Goal: Task Accomplishment & Management: Use online tool/utility

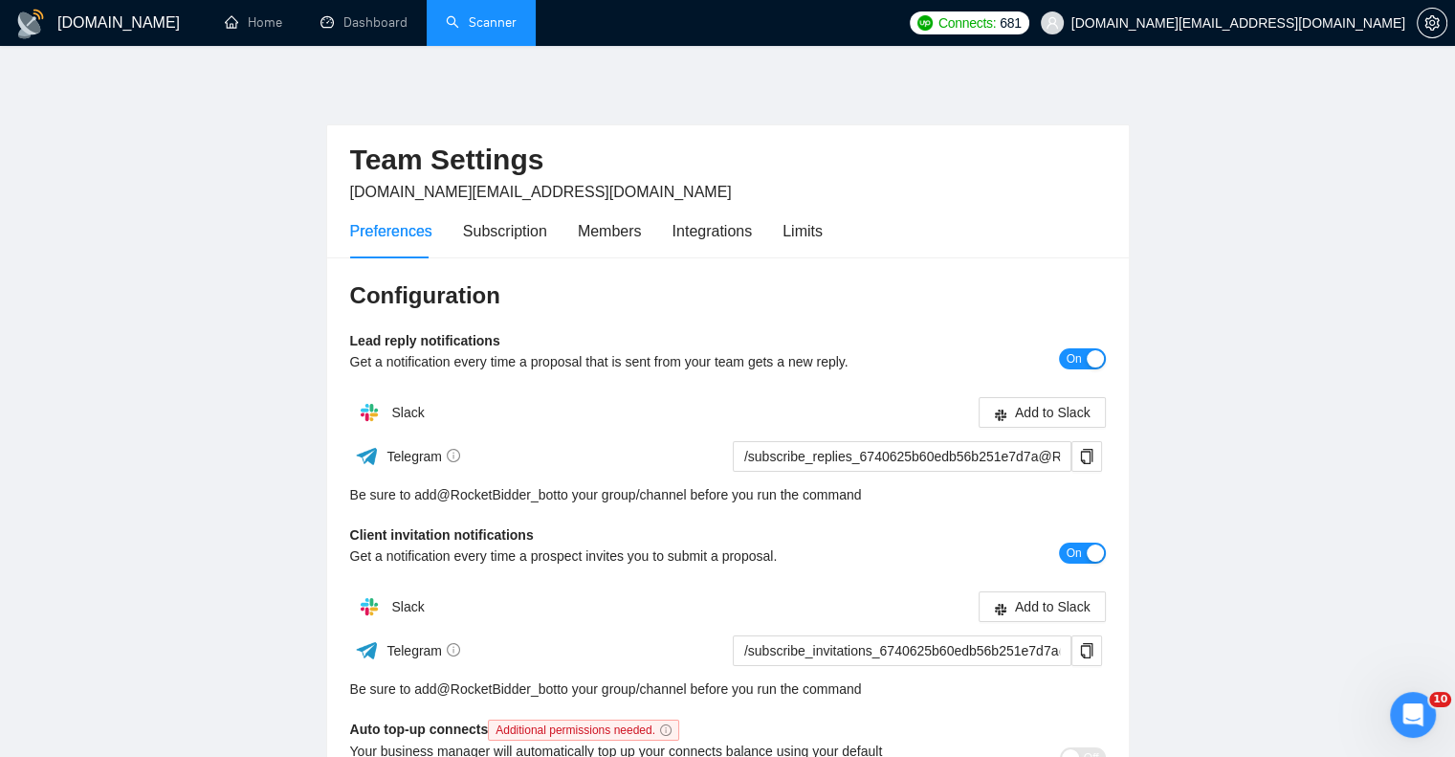
click at [490, 26] on link "Scanner" at bounding box center [481, 22] width 71 height 16
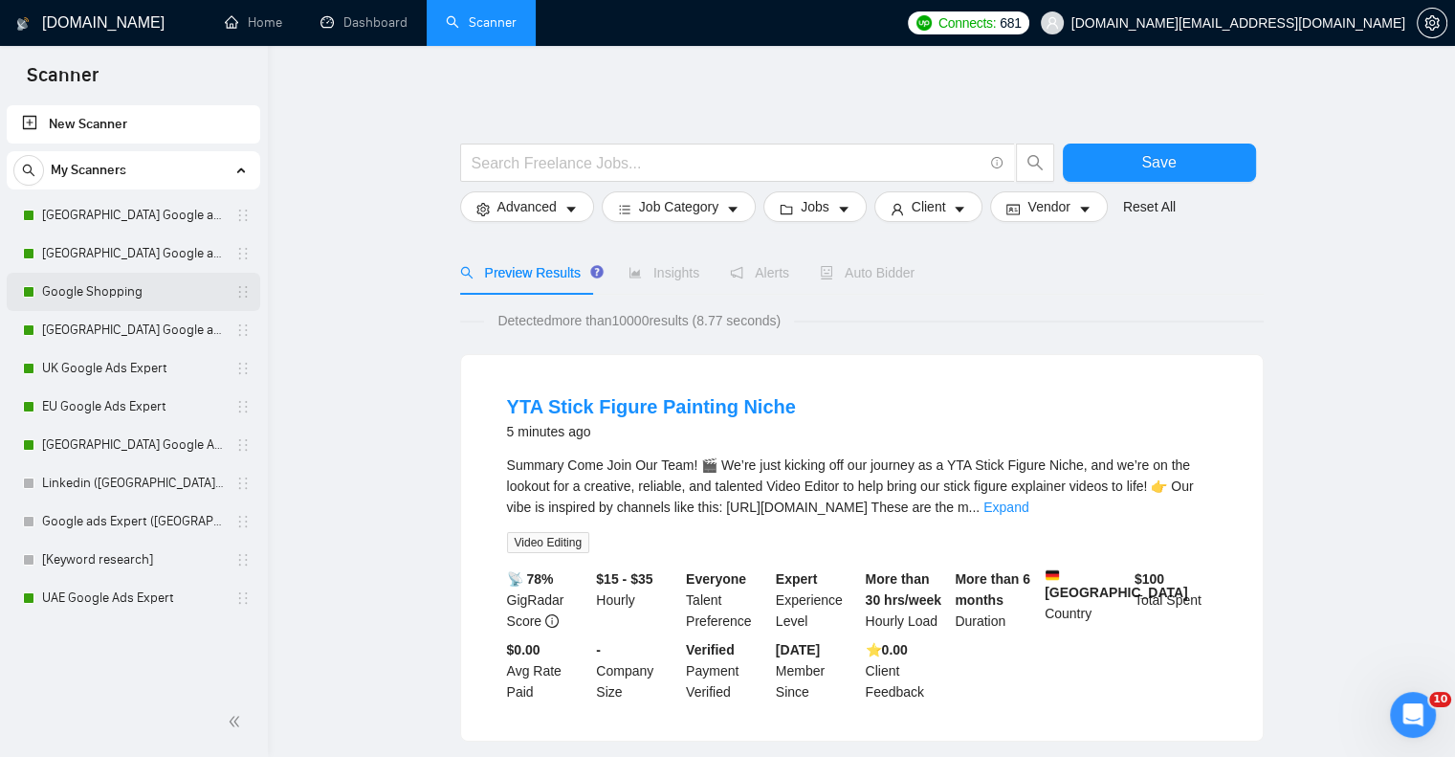
click at [107, 298] on link "Google Shopping" at bounding box center [133, 292] width 182 height 38
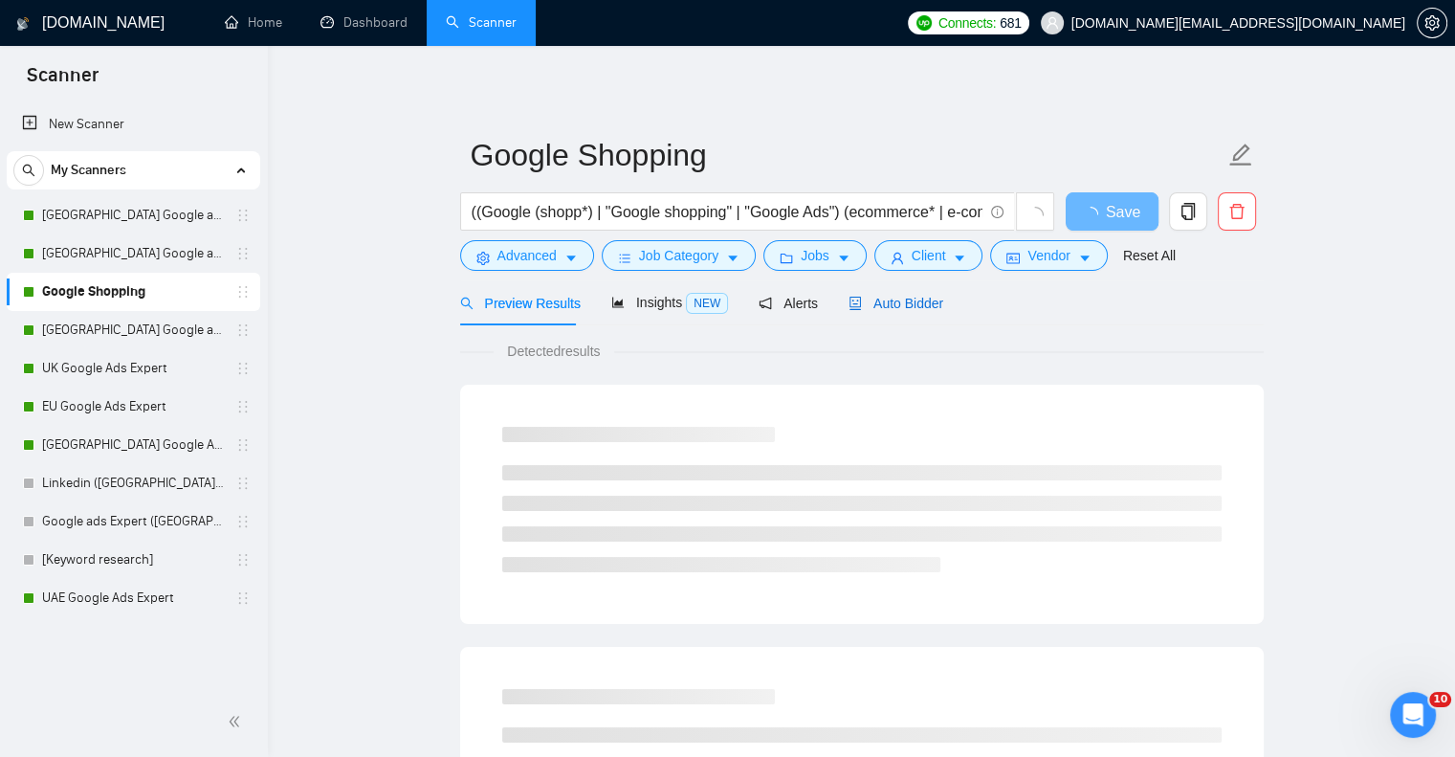
click at [869, 311] on span "Auto Bidder" at bounding box center [896, 303] width 95 height 15
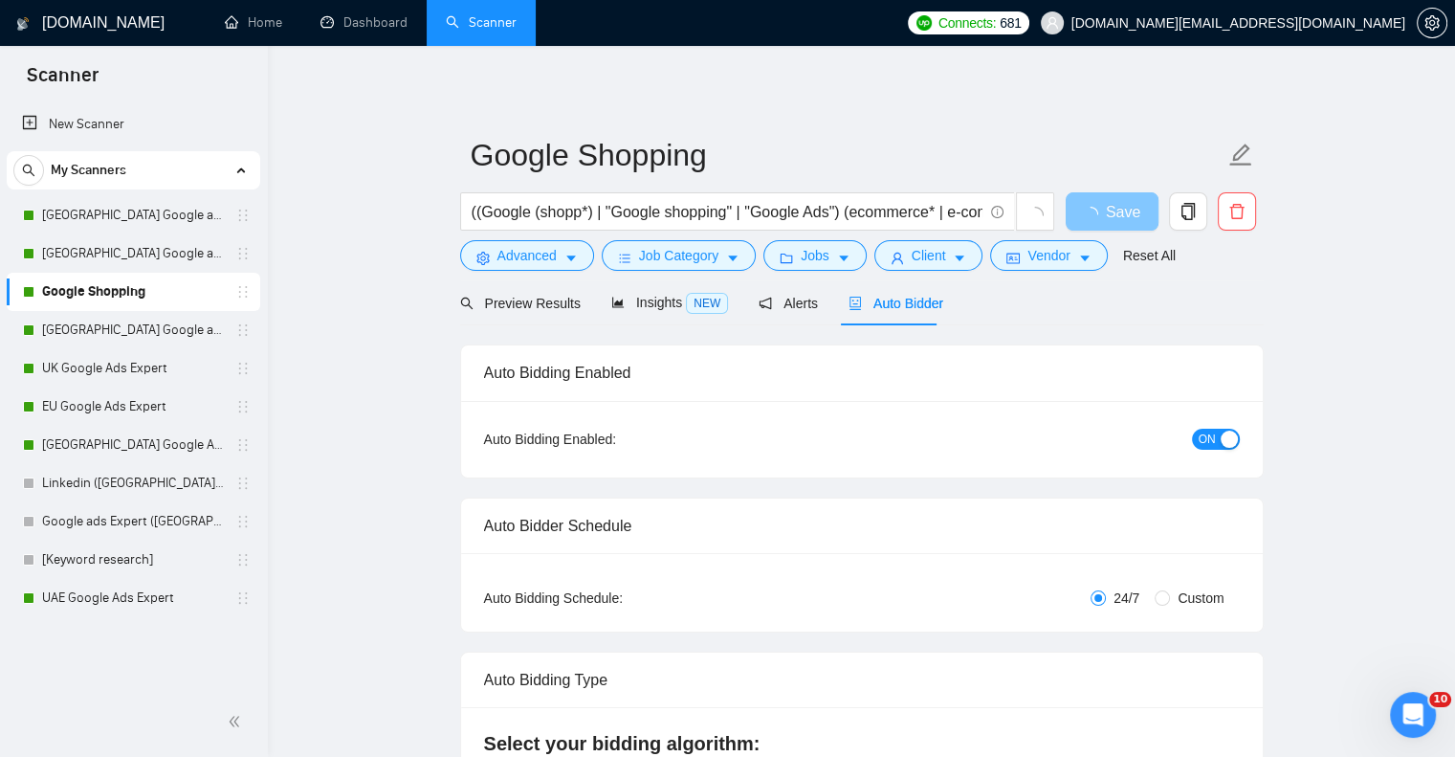
checkbox input "true"
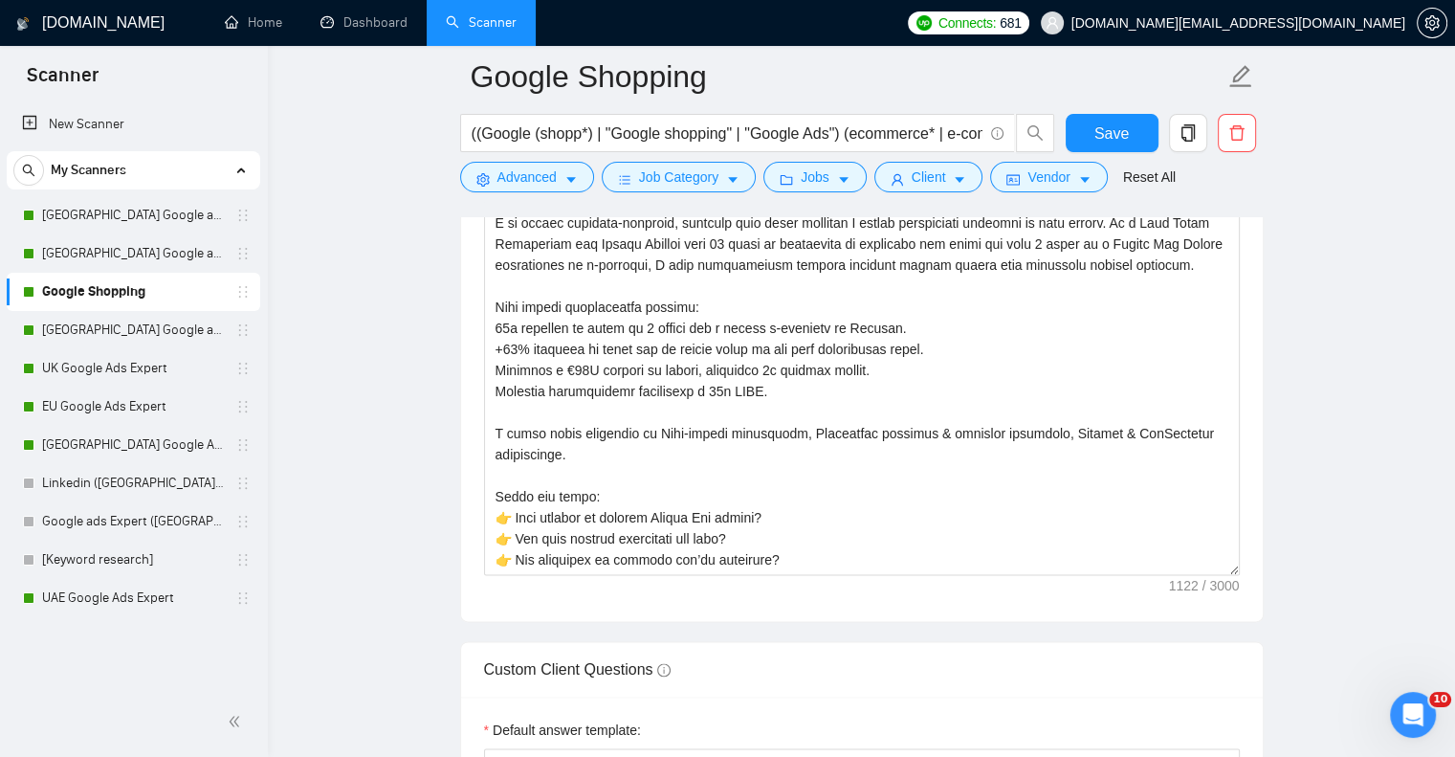
scroll to position [2296, 0]
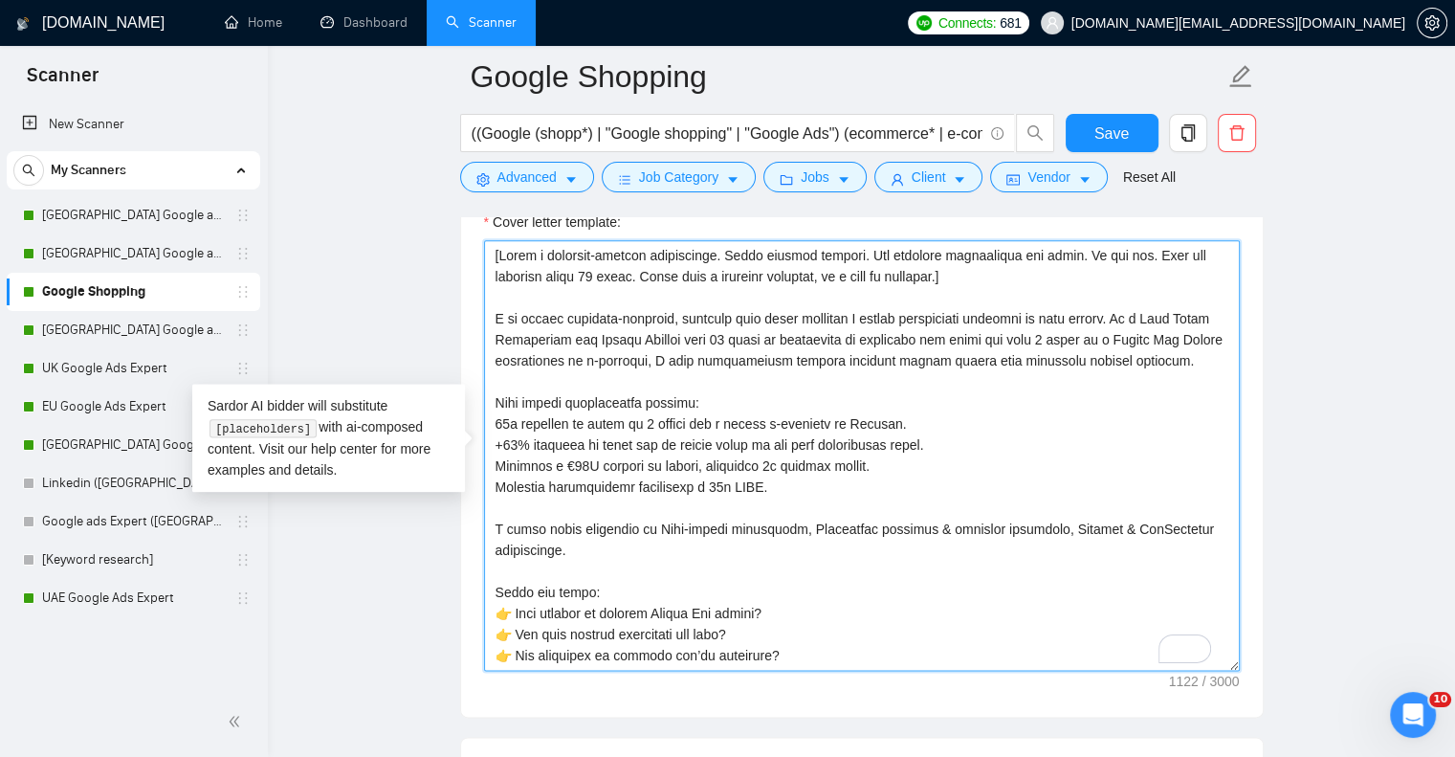
drag, startPoint x: 803, startPoint y: 493, endPoint x: 494, endPoint y: 397, distance: 323.5
click at [494, 397] on textarea "Cover letter template:" at bounding box center [862, 455] width 756 height 430
click at [579, 298] on textarea "Cover letter template:" at bounding box center [862, 455] width 756 height 430
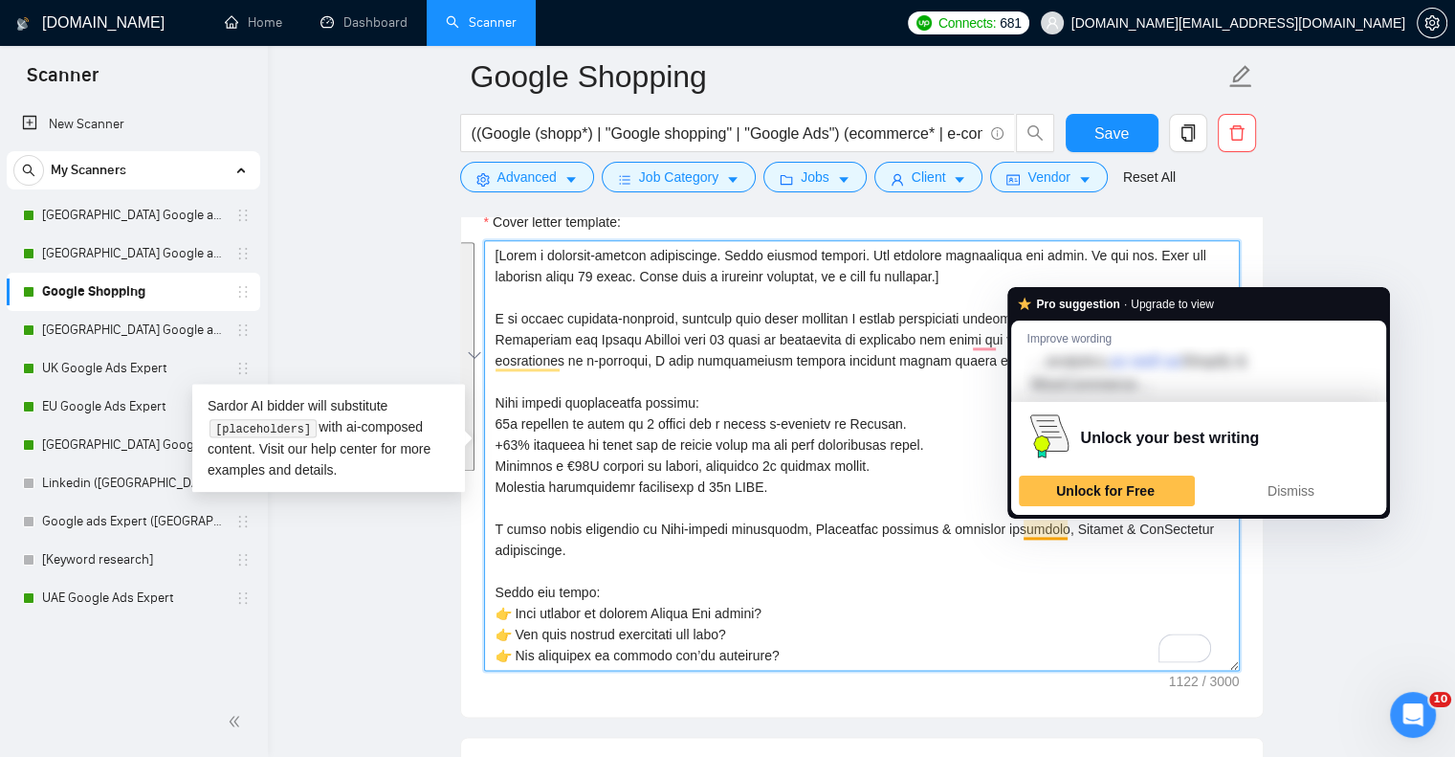
drag, startPoint x: 494, startPoint y: 314, endPoint x: 1025, endPoint y: 524, distance: 571.1
click at [1025, 524] on textarea "Cover letter template:" at bounding box center [862, 455] width 756 height 430
